Goal: Find contact information: Find specific fact

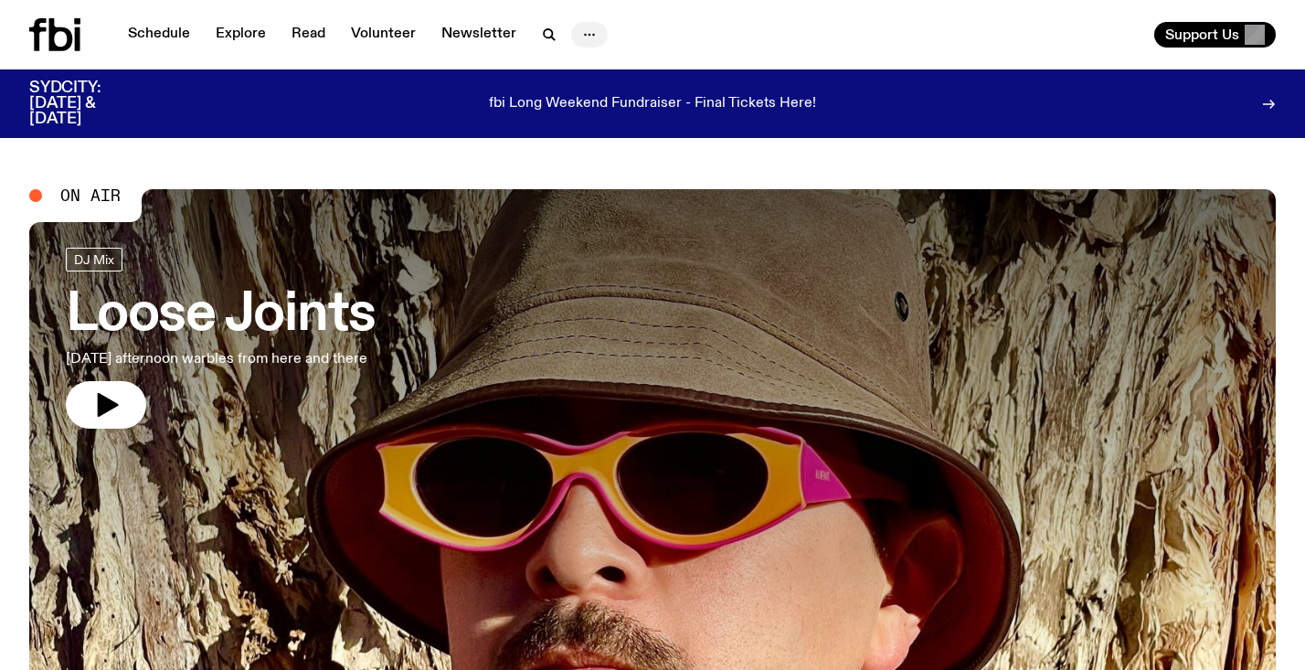
click at [587, 42] on icon "button" at bounding box center [589, 35] width 22 height 22
click at [644, 36] on div "Schedule Explore Read Volunteer Newsletter About Us Contact" at bounding box center [337, 34] width 616 height 33
click at [578, 39] on icon "button" at bounding box center [589, 35] width 22 height 22
click at [579, 104] on link "Contact" at bounding box center [589, 104] width 91 height 26
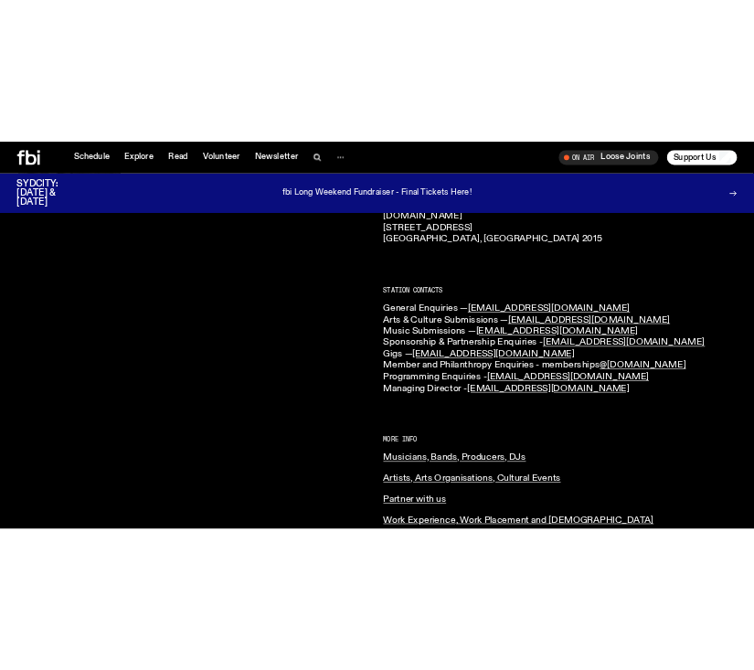
scroll to position [535, 0]
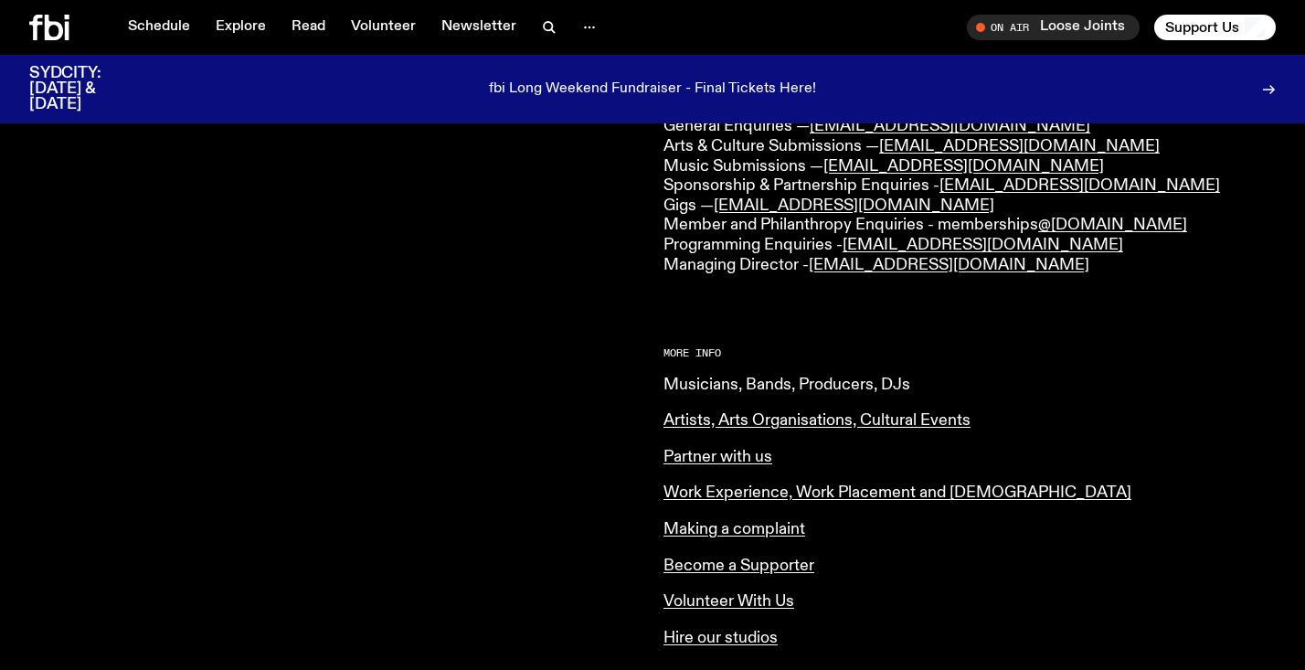
click at [757, 376] on link "Musicians, Bands, Producers, DJs" at bounding box center [786, 384] width 247 height 16
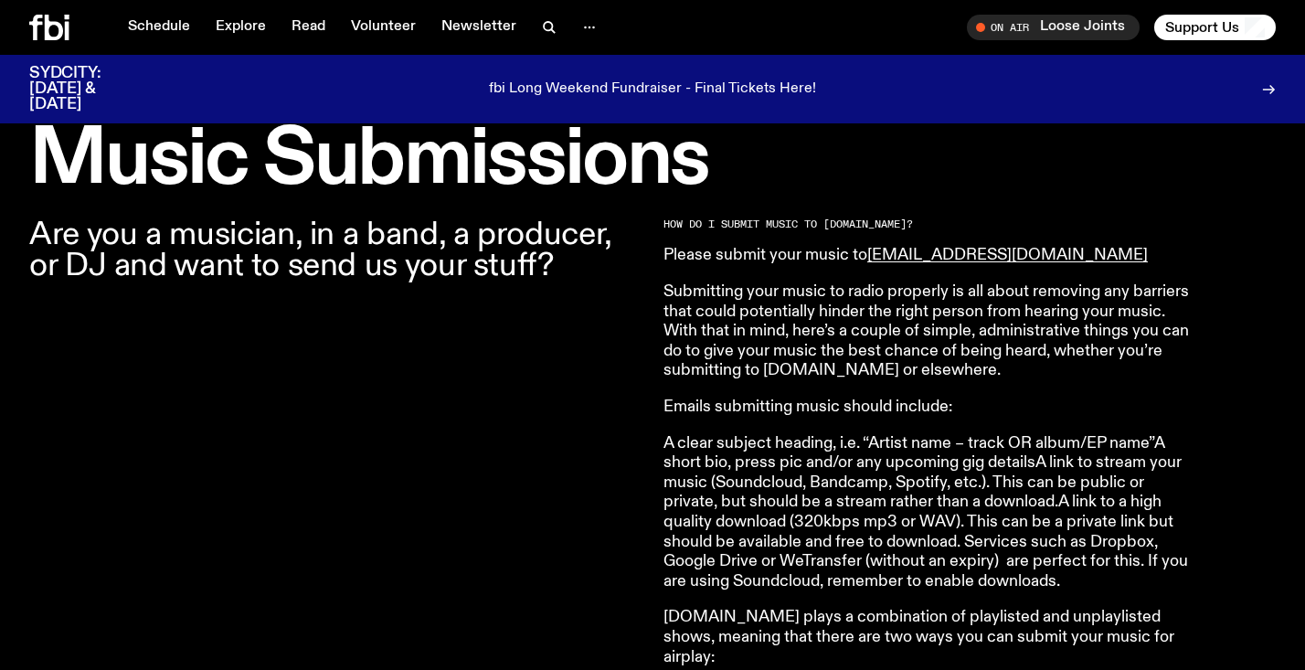
scroll to position [597, 0]
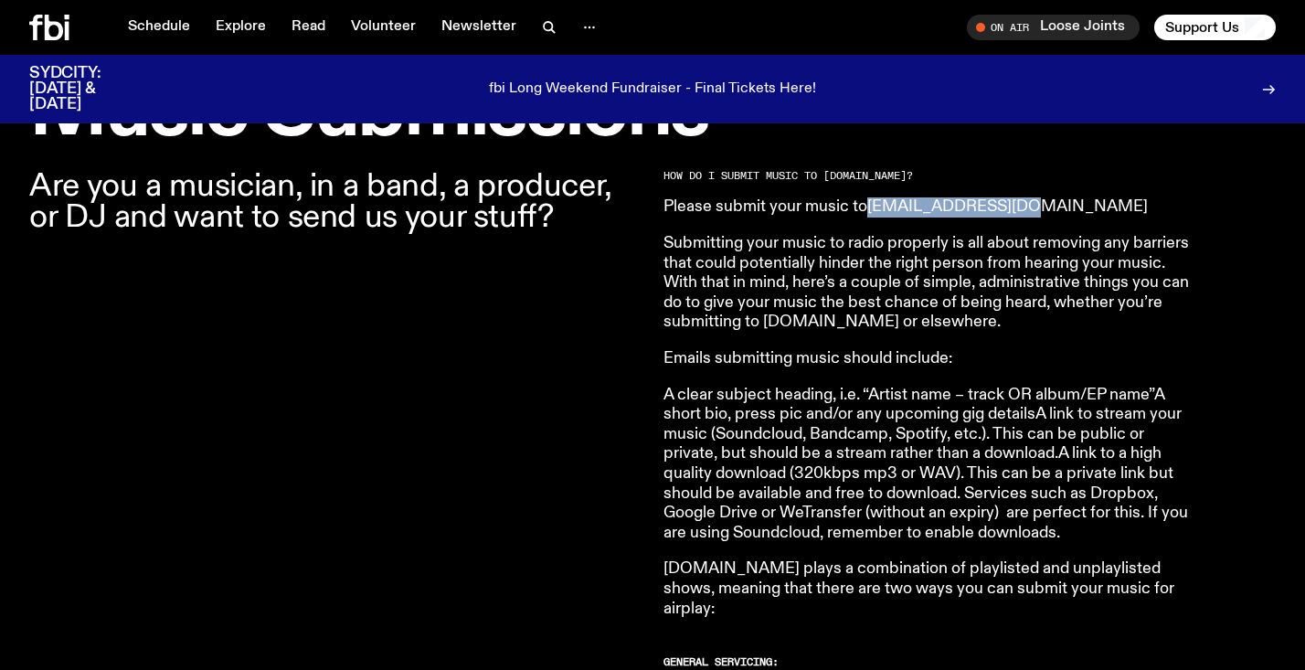
drag, startPoint x: 1027, startPoint y: 201, endPoint x: 876, endPoint y: 214, distance: 151.3
click at [876, 214] on p "Please submit your music to music@fbiradio.com" at bounding box center [926, 207] width 526 height 20
copy link "[EMAIL_ADDRESS][DOMAIN_NAME]"
click at [1023, 277] on p "Submitting your music to radio properly is all about removing any barriers that…" at bounding box center [926, 283] width 526 height 99
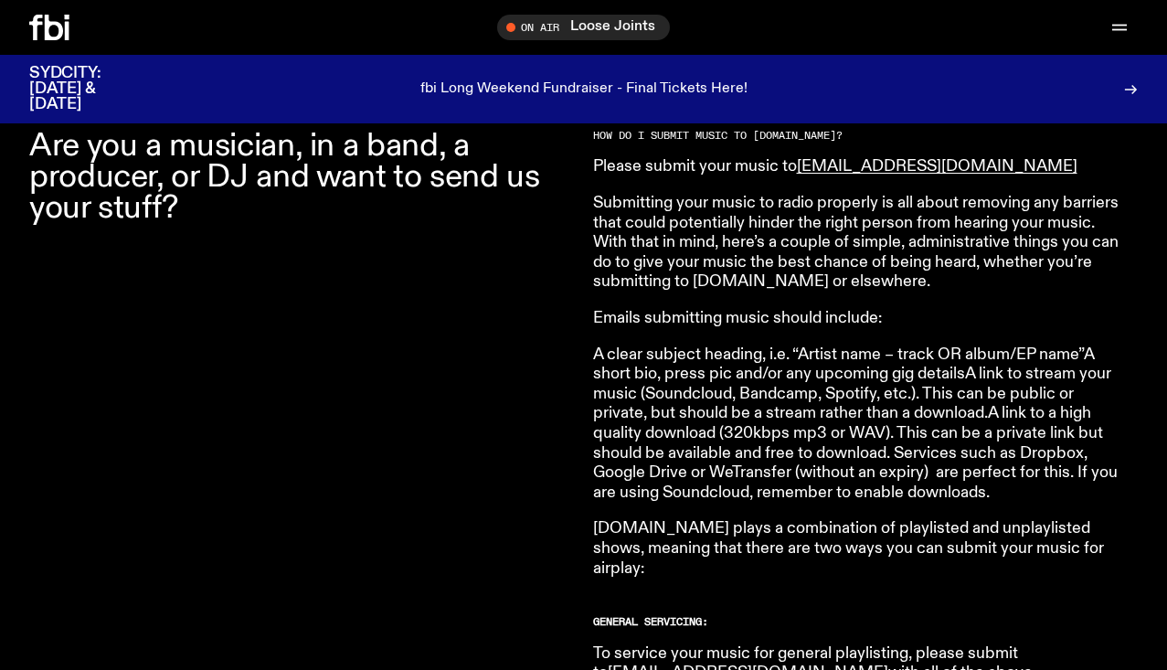
scroll to position [640, 0]
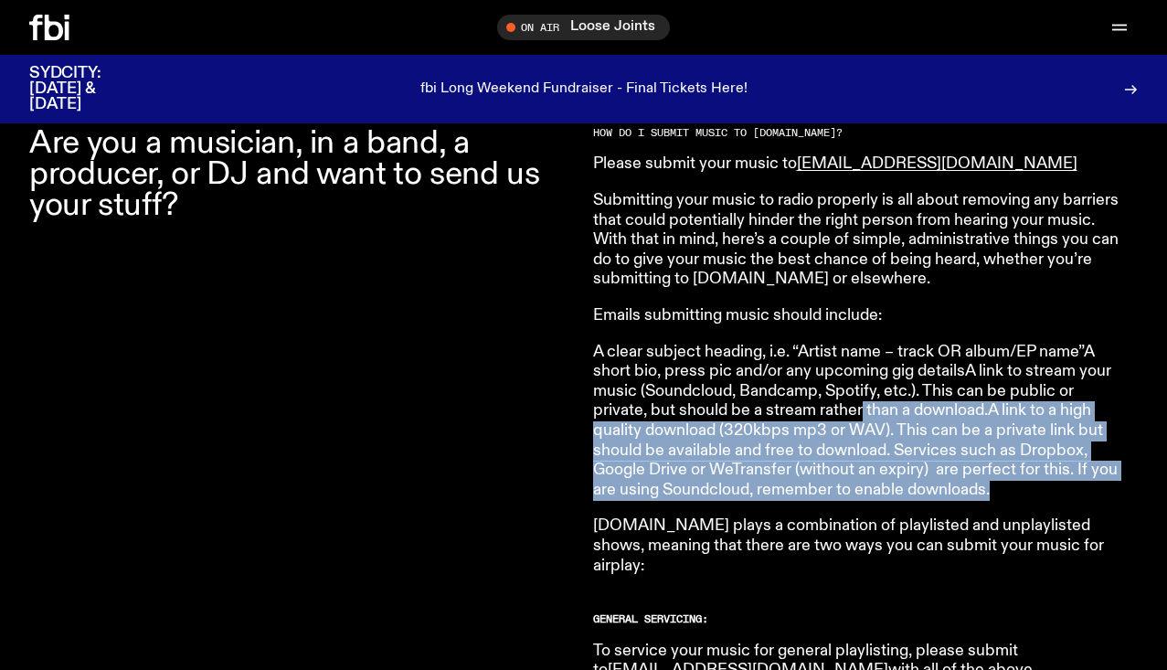
drag, startPoint x: 863, startPoint y: 405, endPoint x: 1021, endPoint y: 482, distance: 176.5
click at [1017, 479] on p "A clear subject heading, i.e. “Artist name – track OR album/EP name”A short bio…" at bounding box center [856, 422] width 526 height 158
click at [1021, 482] on p "A clear subject heading, i.e. “Artist name – track OR album/EP name”A short bio…" at bounding box center [856, 422] width 526 height 158
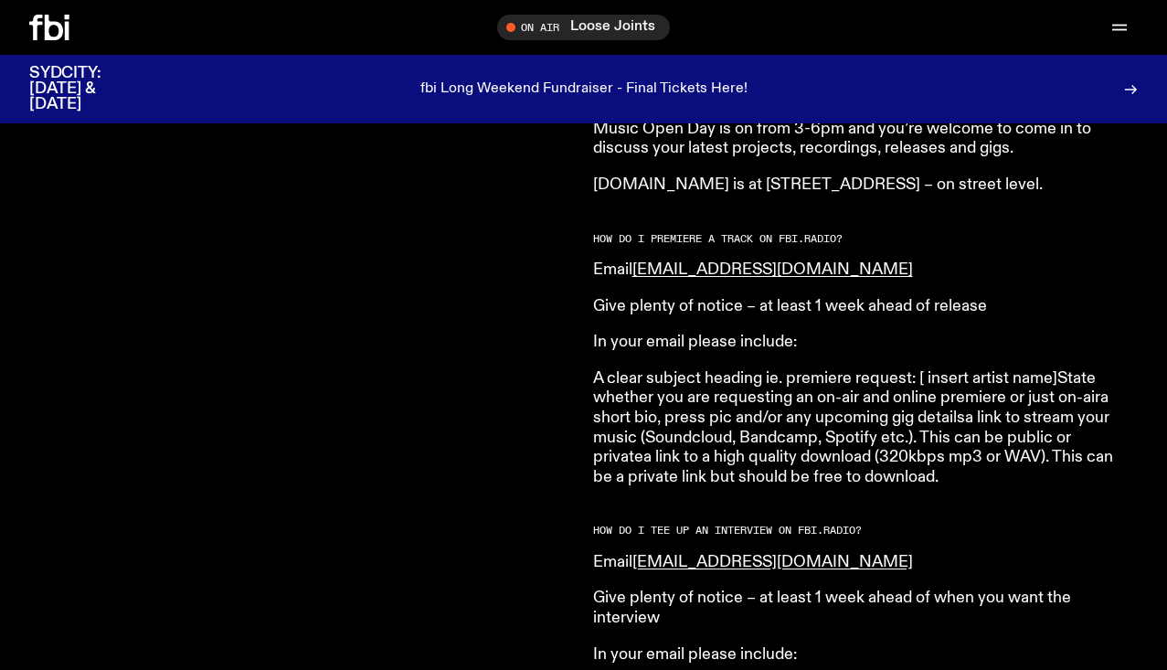
scroll to position [1897, 0]
